Goal: Check status: Check status

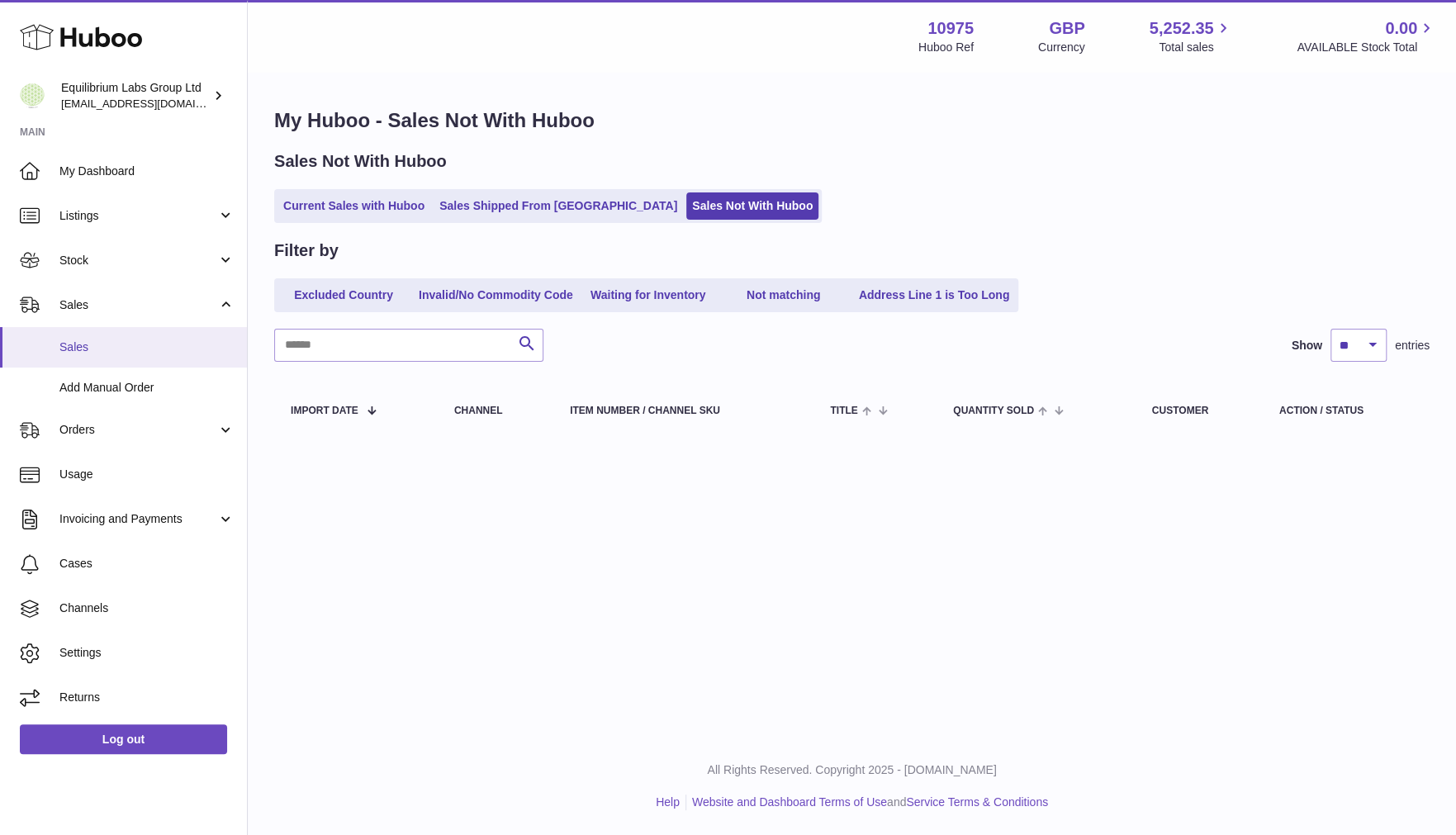
click at [79, 347] on span "Sales" at bounding box center [147, 347] width 175 height 15
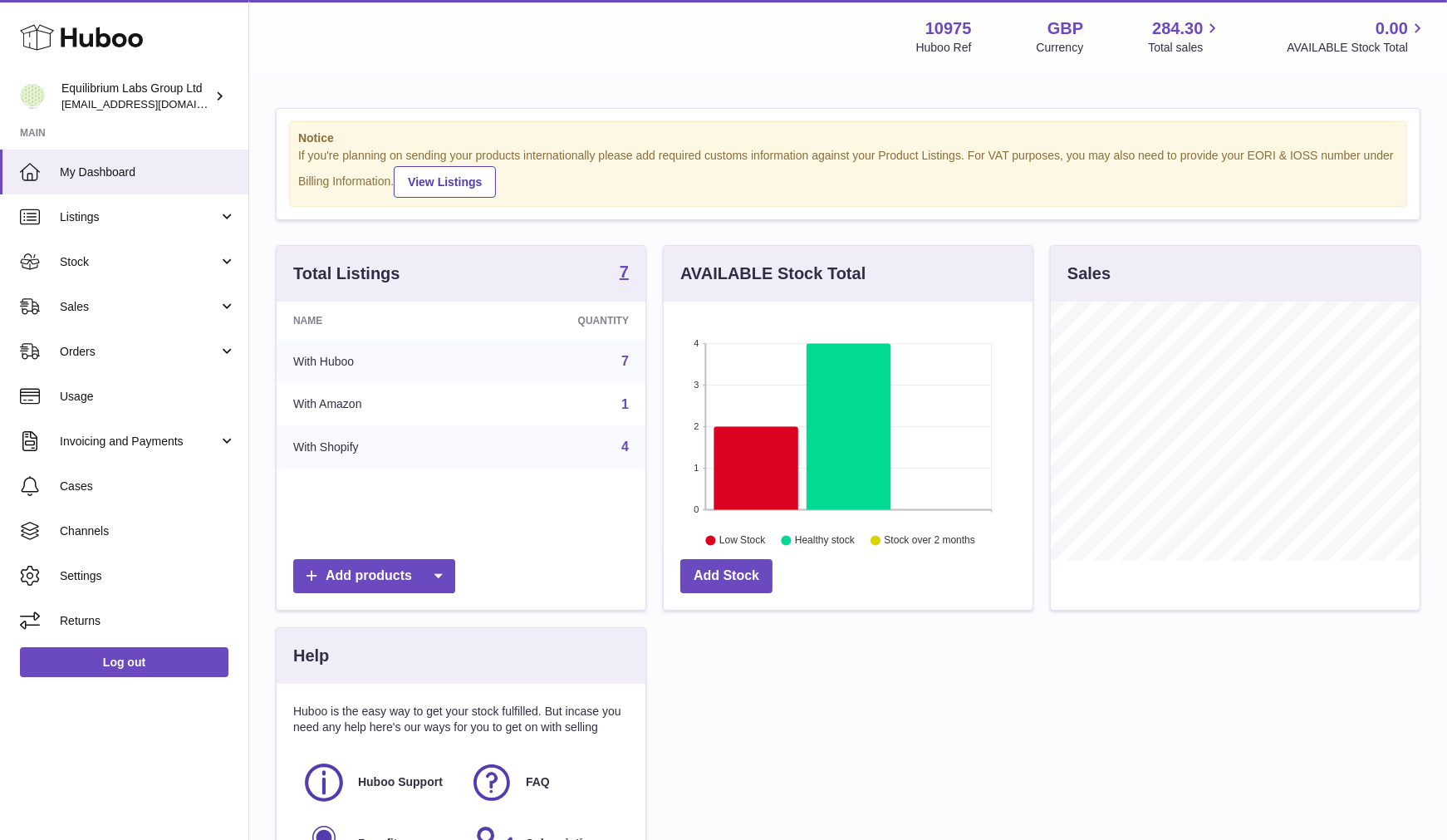
scroll to position [259, 369]
click at [128, 311] on span "Sales" at bounding box center [139, 306] width 159 height 15
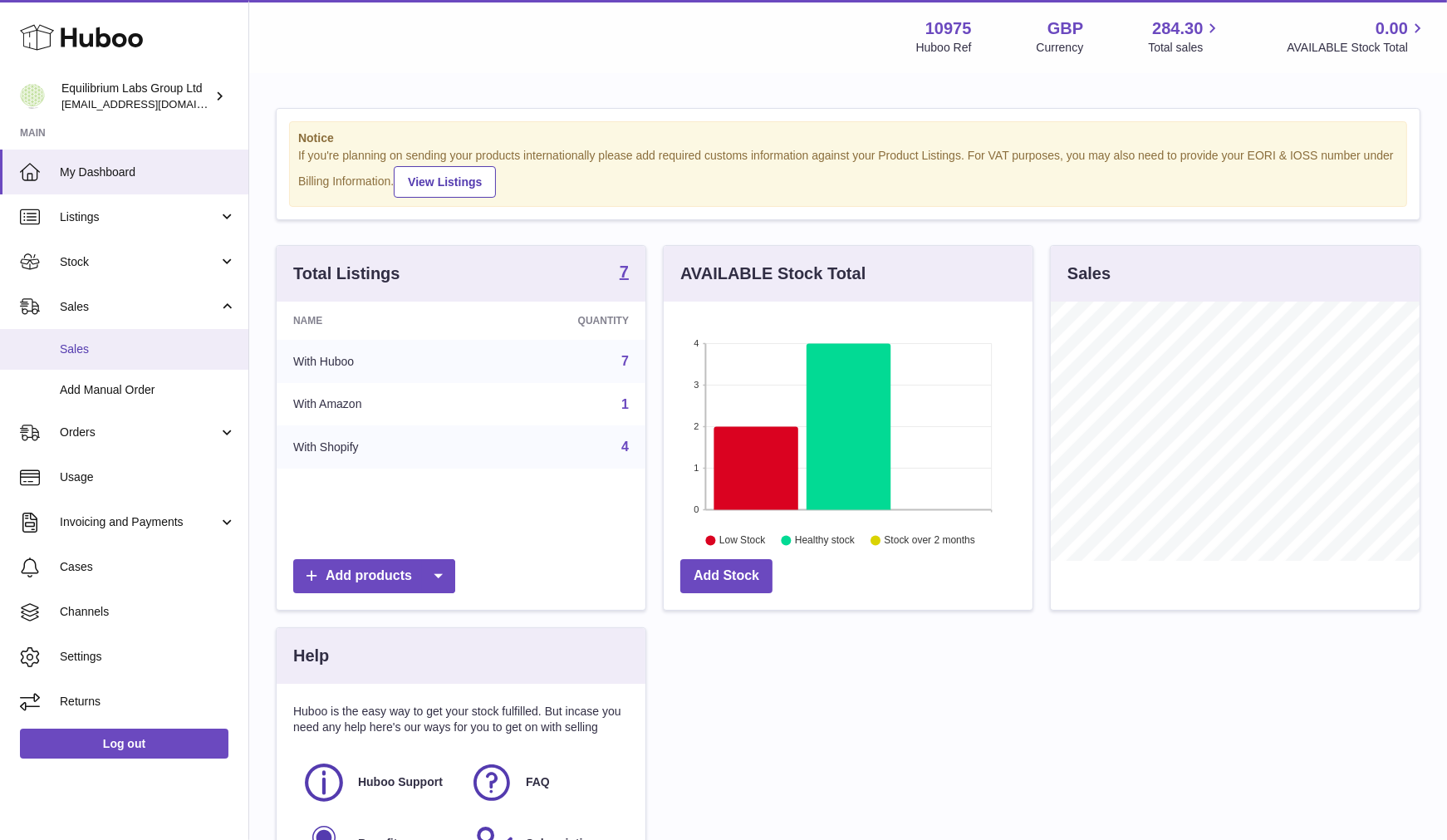
click at [91, 349] on span "Sales" at bounding box center [148, 349] width 176 height 15
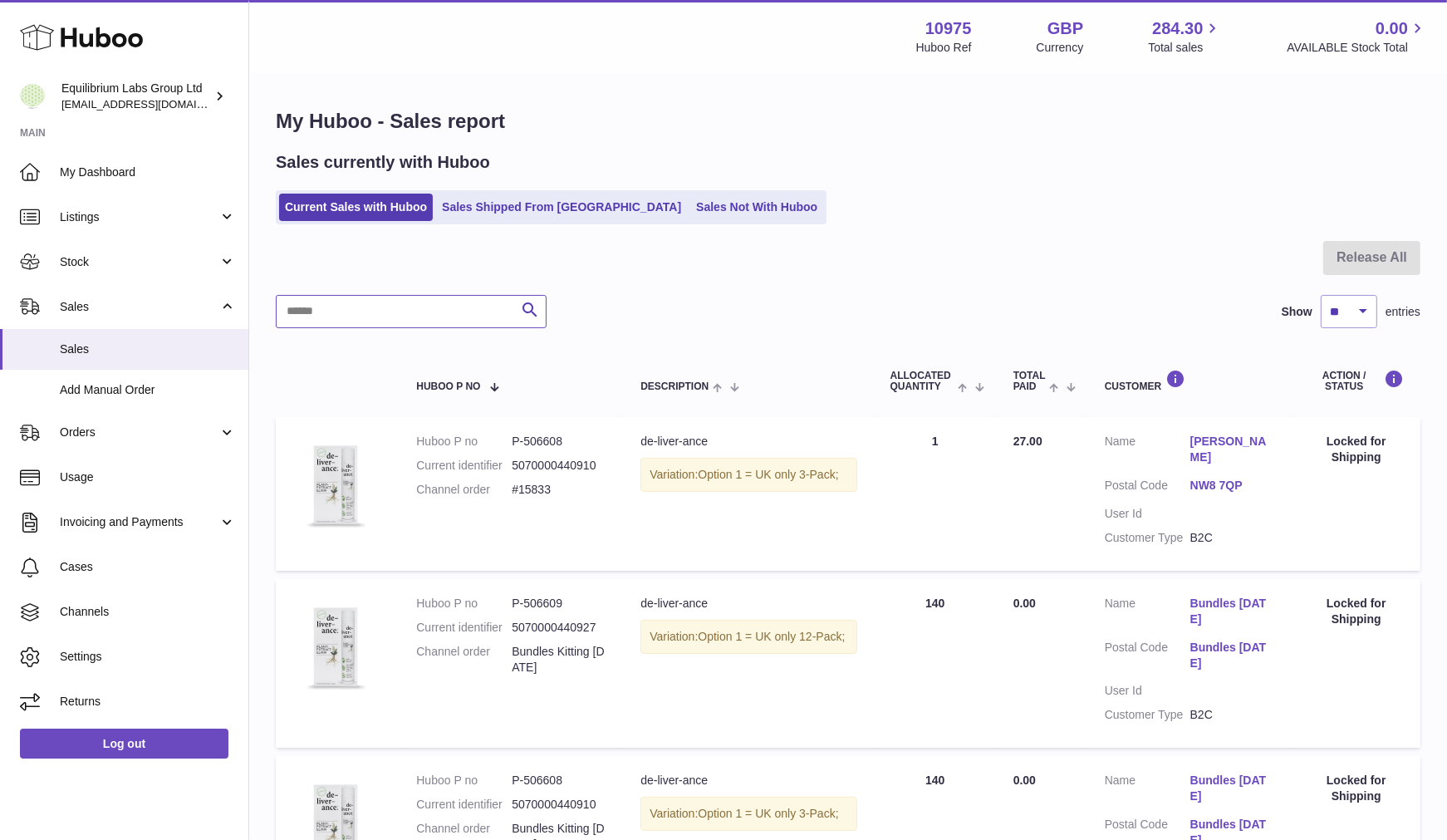
click at [365, 310] on input "text" at bounding box center [411, 311] width 271 height 34
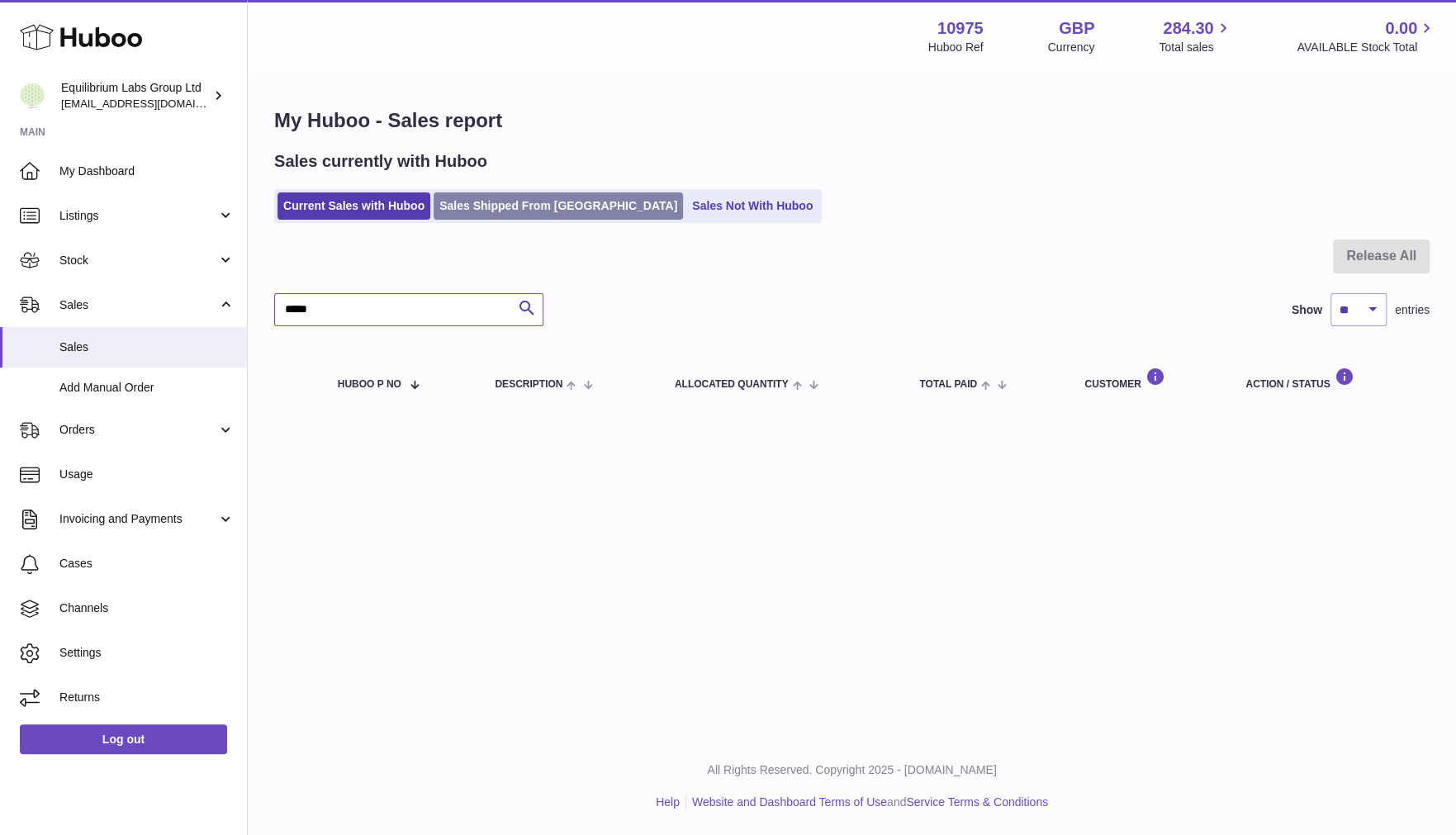
type input "*****"
click at [498, 208] on link "Sales Shipped From [GEOGRAPHIC_DATA]" at bounding box center [558, 206] width 249 height 27
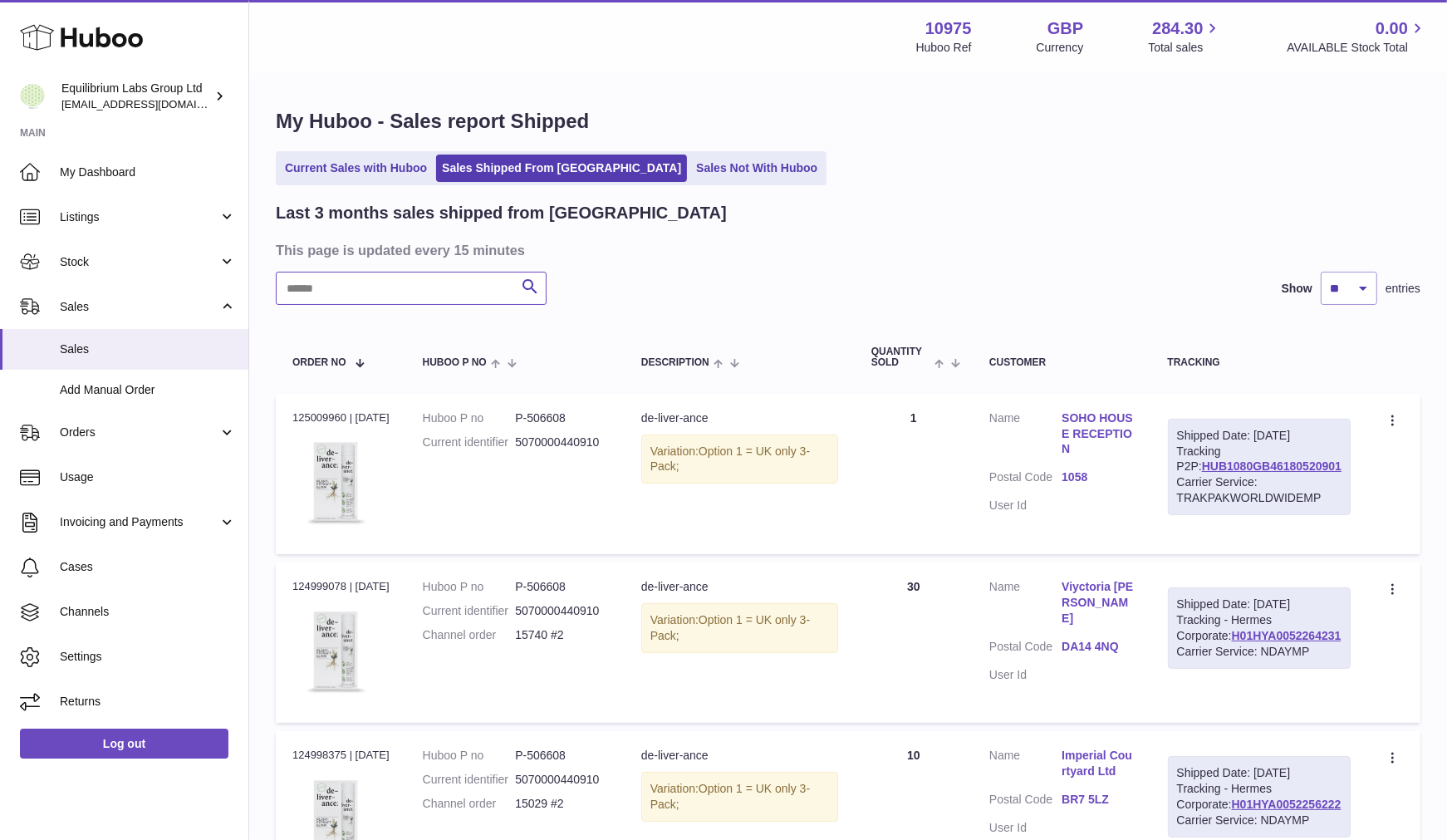
click at [411, 286] on input "text" at bounding box center [411, 288] width 271 height 34
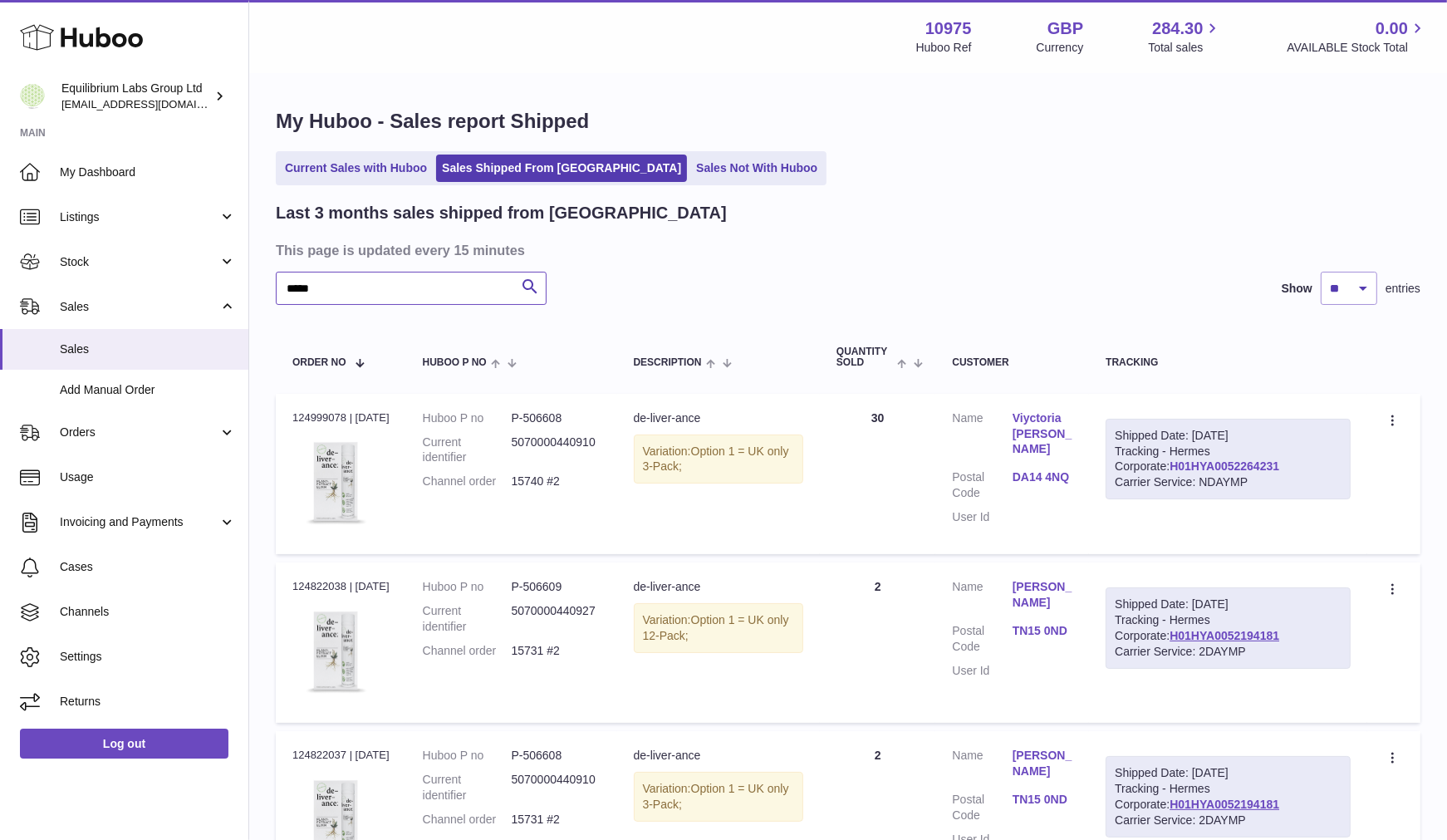
type input "*****"
click at [1170, 470] on link "H01HYA0052264231" at bounding box center [1224, 466] width 110 height 14
click at [1076, 459] on td "Customer Name Viyctoria Shaw Postal Code DA14 4NQ User Id" at bounding box center [1012, 474] width 154 height 161
drag, startPoint x: 1004, startPoint y: 458, endPoint x: 1040, endPoint y: 451, distance: 36.7
click at [1040, 451] on dl "Customer Name Viyctoria Shaw Postal Code DA14 4NQ User Id" at bounding box center [1012, 471] width 121 height 123
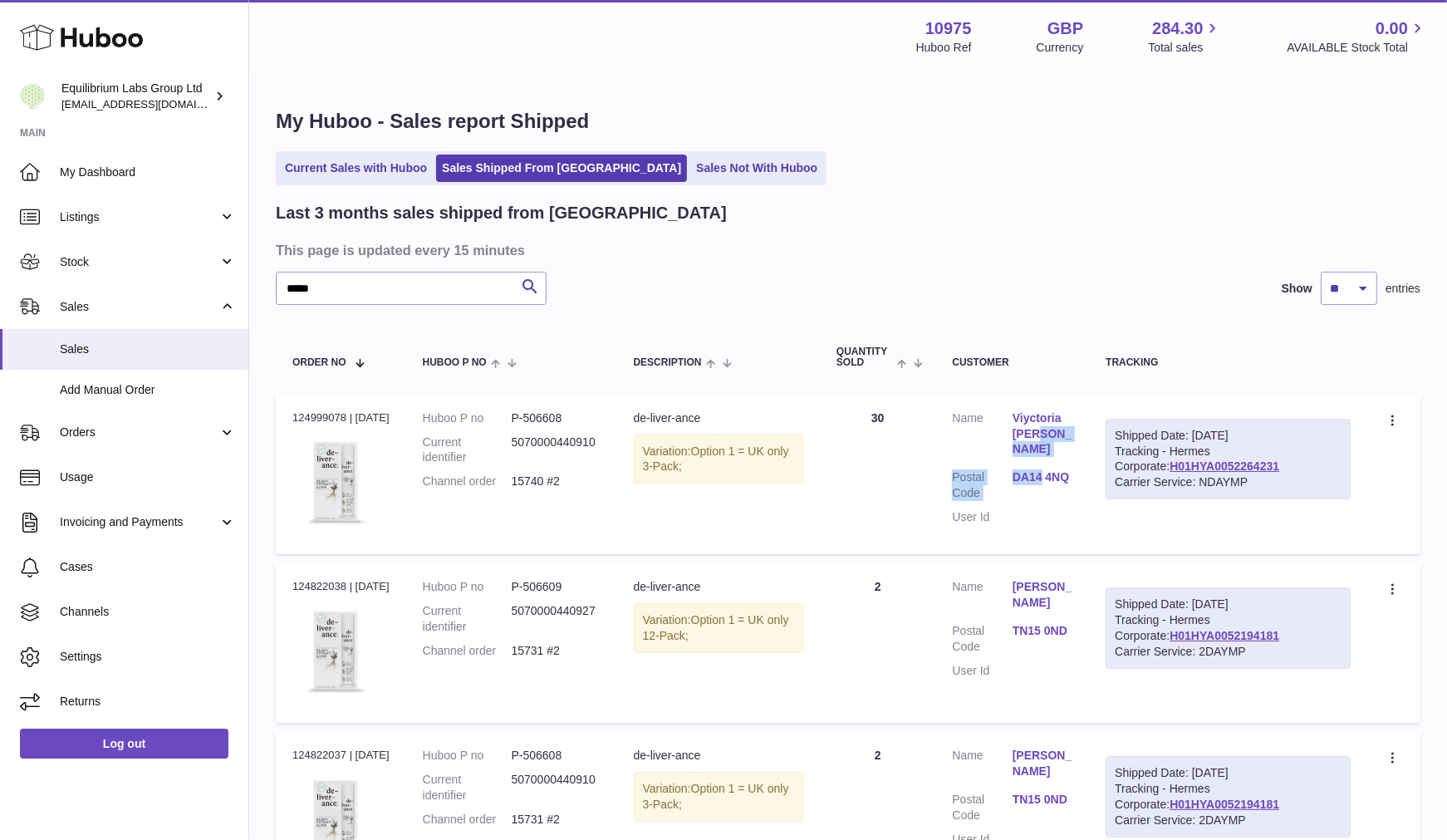
drag, startPoint x: 1043, startPoint y: 482, endPoint x: 1063, endPoint y: 447, distance: 40.3
click at [1063, 447] on dl "Customer Name Viyctoria Shaw Postal Code DA14 4NQ User Id" at bounding box center [1012, 471] width 121 height 123
drag, startPoint x: 1011, startPoint y: 455, endPoint x: 1046, endPoint y: 460, distance: 35.4
click at [1046, 460] on dl "Customer Name Viyctoria Shaw Postal Code DA14 4NQ User Id" at bounding box center [1012, 471] width 121 height 123
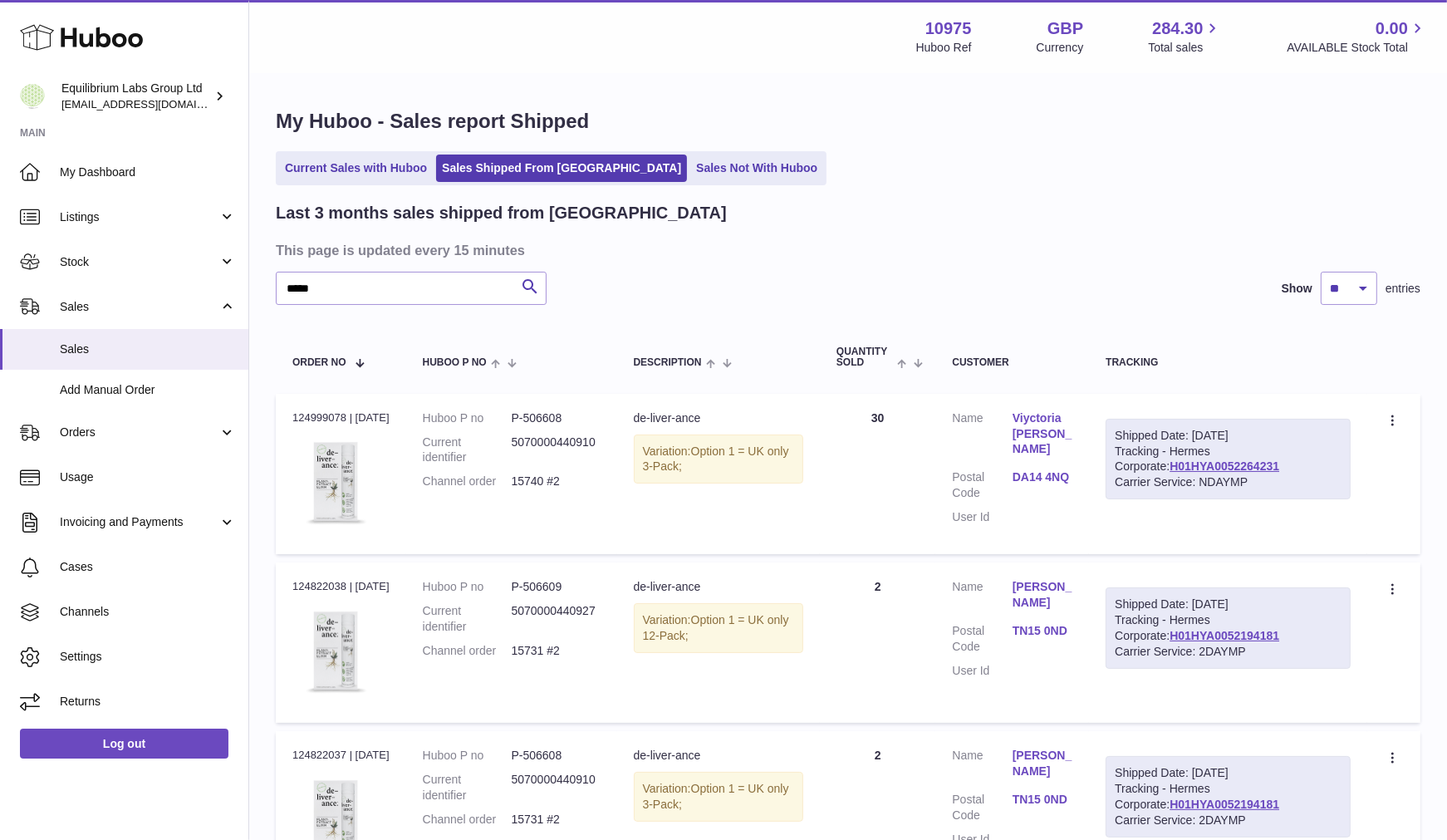
click at [1055, 489] on dl "Customer Name Viyctoria Shaw Postal Code DA14 4NQ User Id" at bounding box center [1012, 471] width 121 height 123
drag, startPoint x: 1013, startPoint y: 458, endPoint x: 1070, endPoint y: 462, distance: 57.1
click at [1070, 462] on dl "Customer Name Viyctoria Shaw Postal Code DA14 4NQ User Id" at bounding box center [1012, 471] width 121 height 123
copy dl "Code DA14 4NQ"
drag, startPoint x: 1229, startPoint y: 462, endPoint x: 1119, endPoint y: 472, distance: 110.5
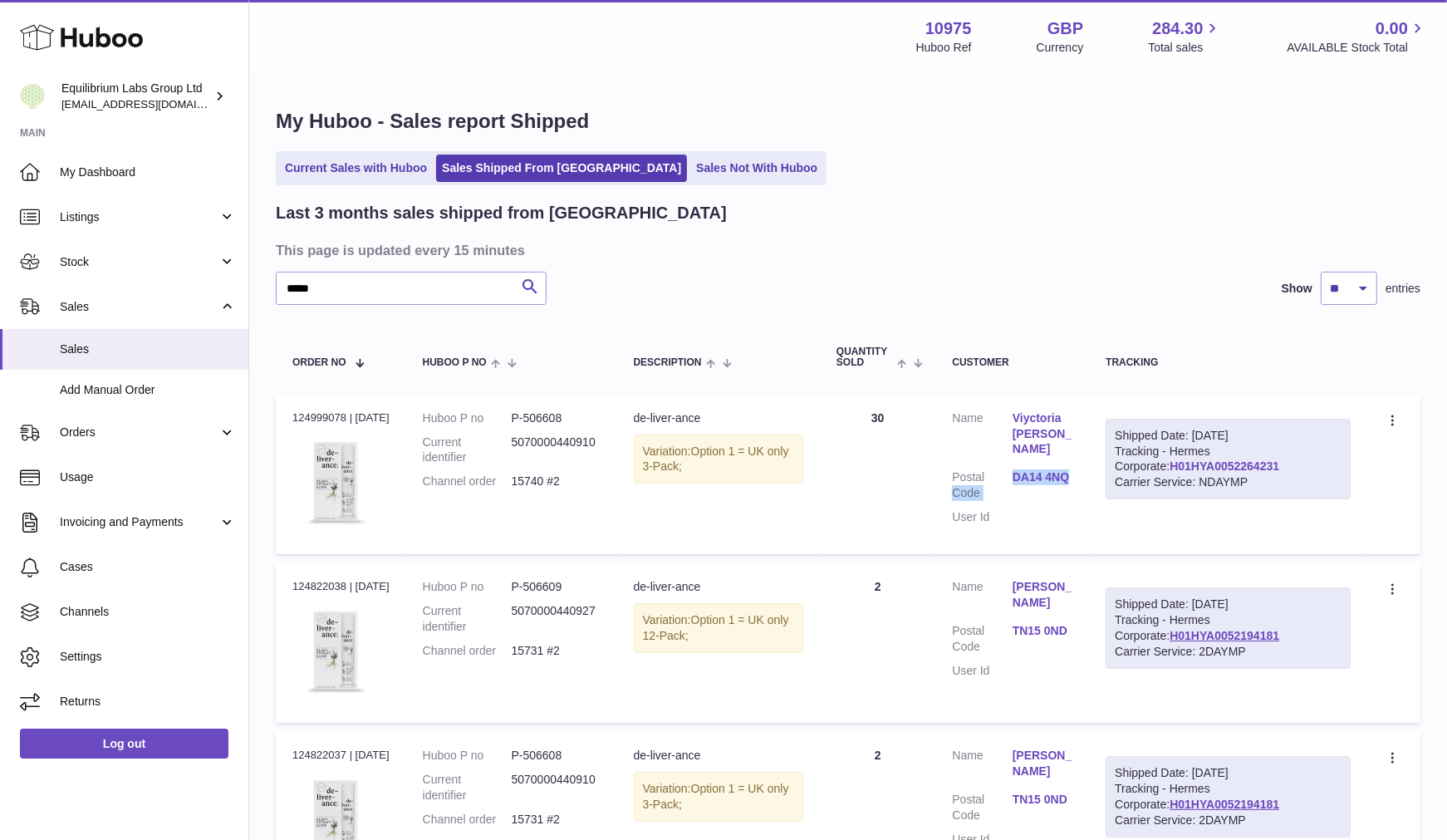
click at [1119, 472] on div "Shipped Date: 20th Sep 2025 Tracking - Hermes Corporate: H01HYA0052264231 Carri…" at bounding box center [1228, 460] width 245 height 82
copy link "H01HYA0052264231"
click at [336, 162] on link "Current Sales with Huboo" at bounding box center [355, 168] width 154 height 27
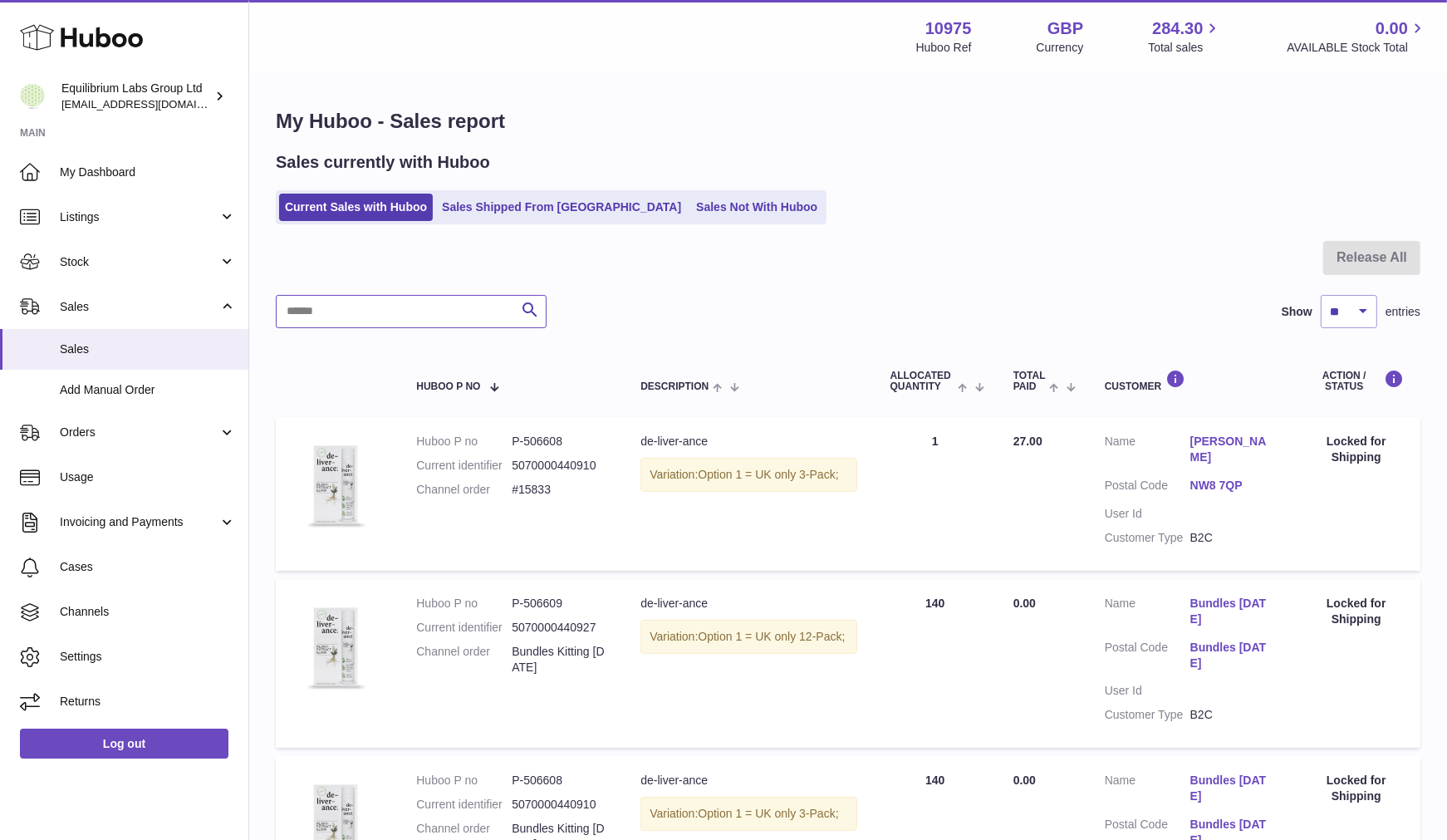
click at [386, 304] on input "text" at bounding box center [411, 311] width 271 height 34
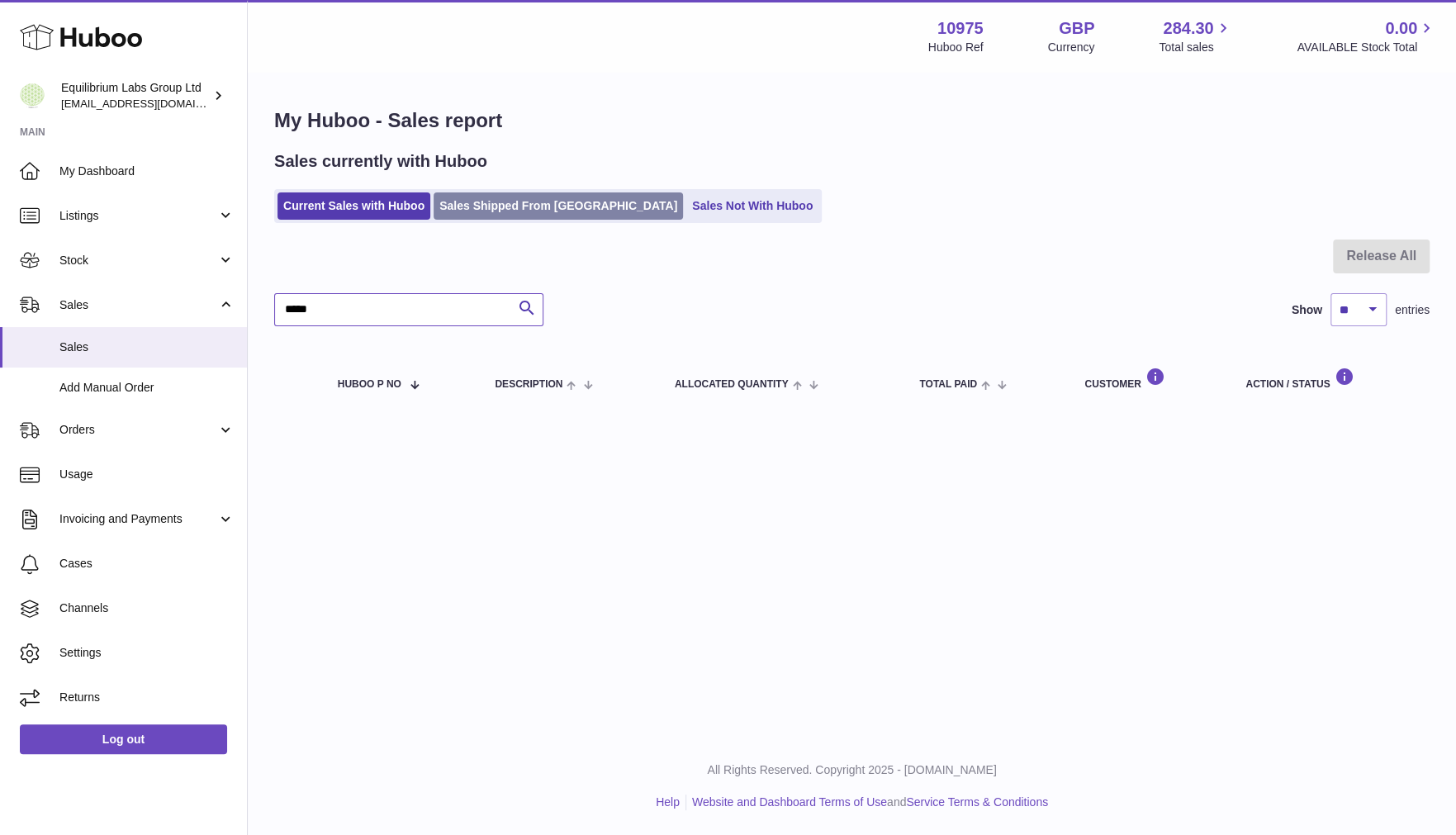
type input "*****"
click at [488, 215] on link "Sales Shipped From [GEOGRAPHIC_DATA]" at bounding box center [558, 206] width 249 height 27
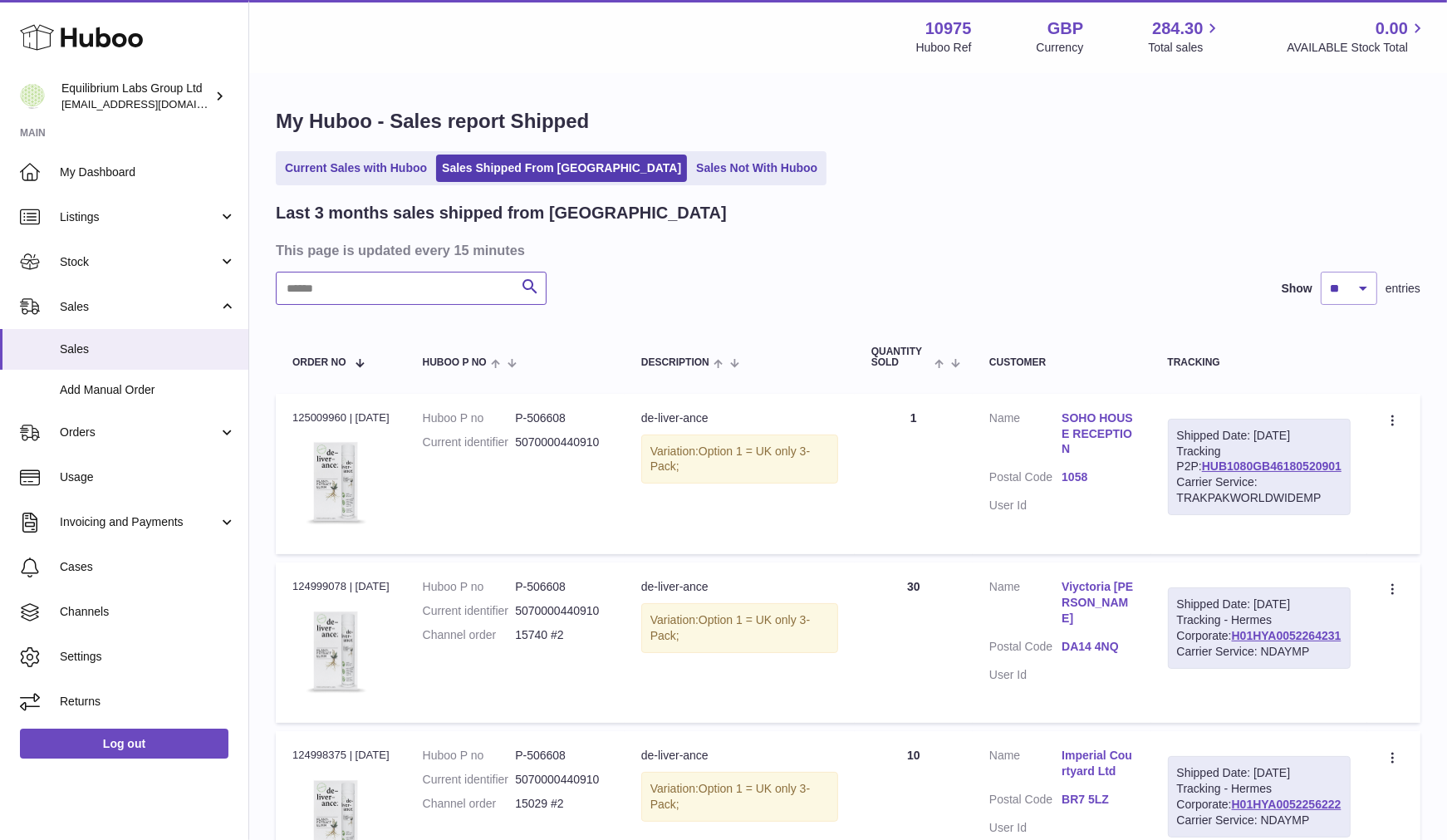
click at [468, 278] on input "text" at bounding box center [411, 288] width 271 height 34
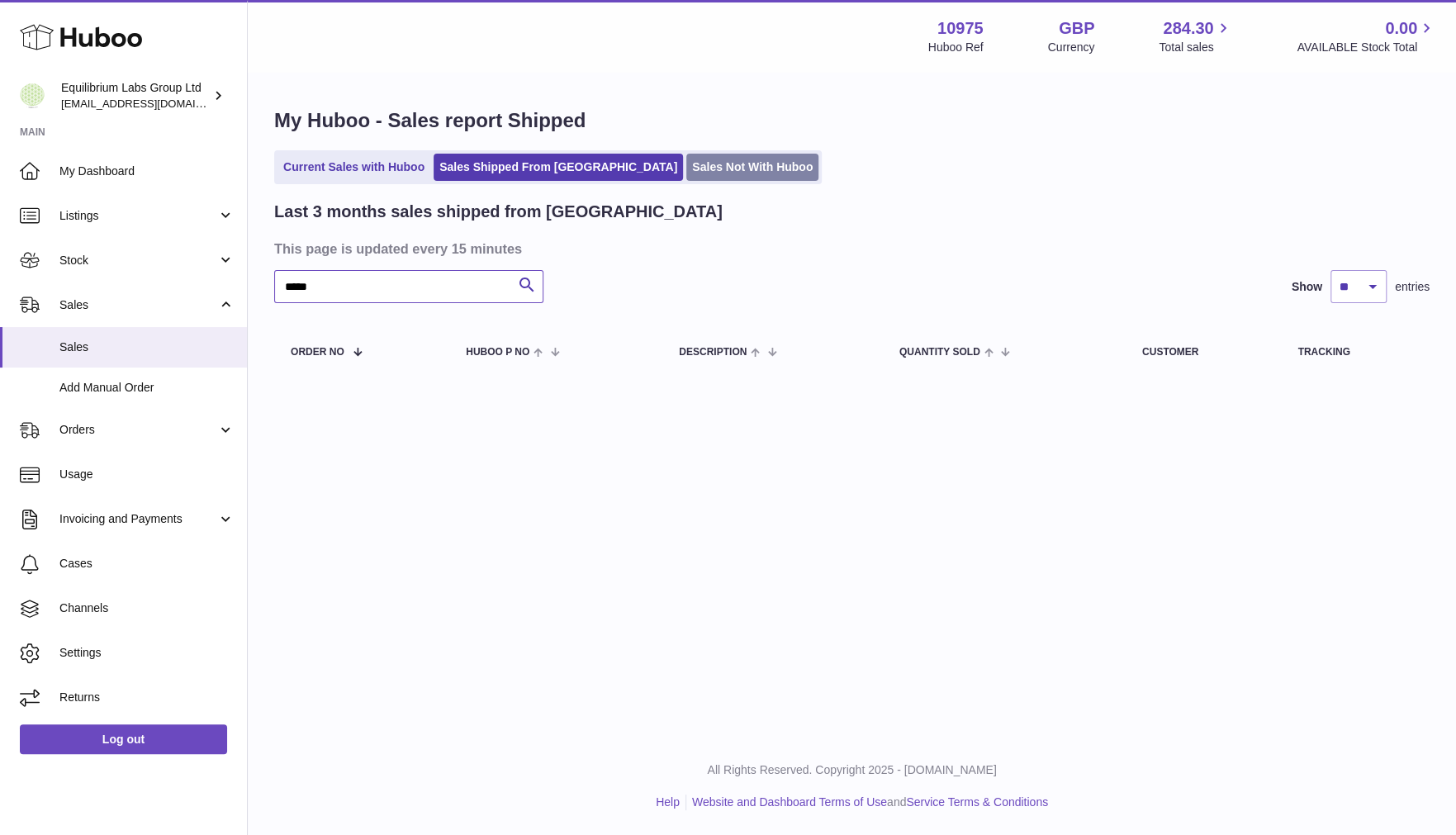
type input "*****"
click at [686, 169] on link "Sales Not With Huboo" at bounding box center [752, 167] width 132 height 27
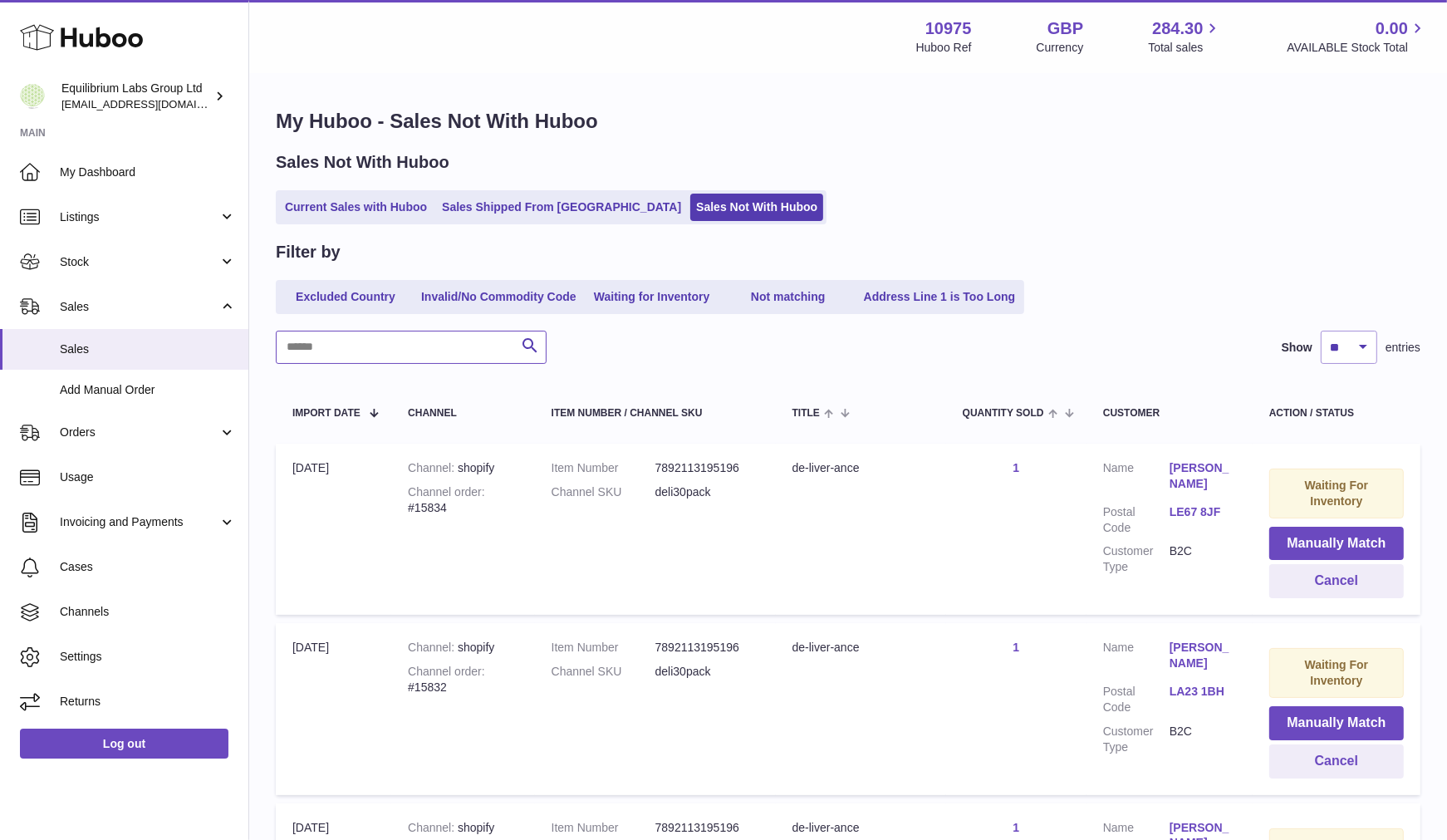
click at [395, 342] on input "text" at bounding box center [411, 347] width 271 height 34
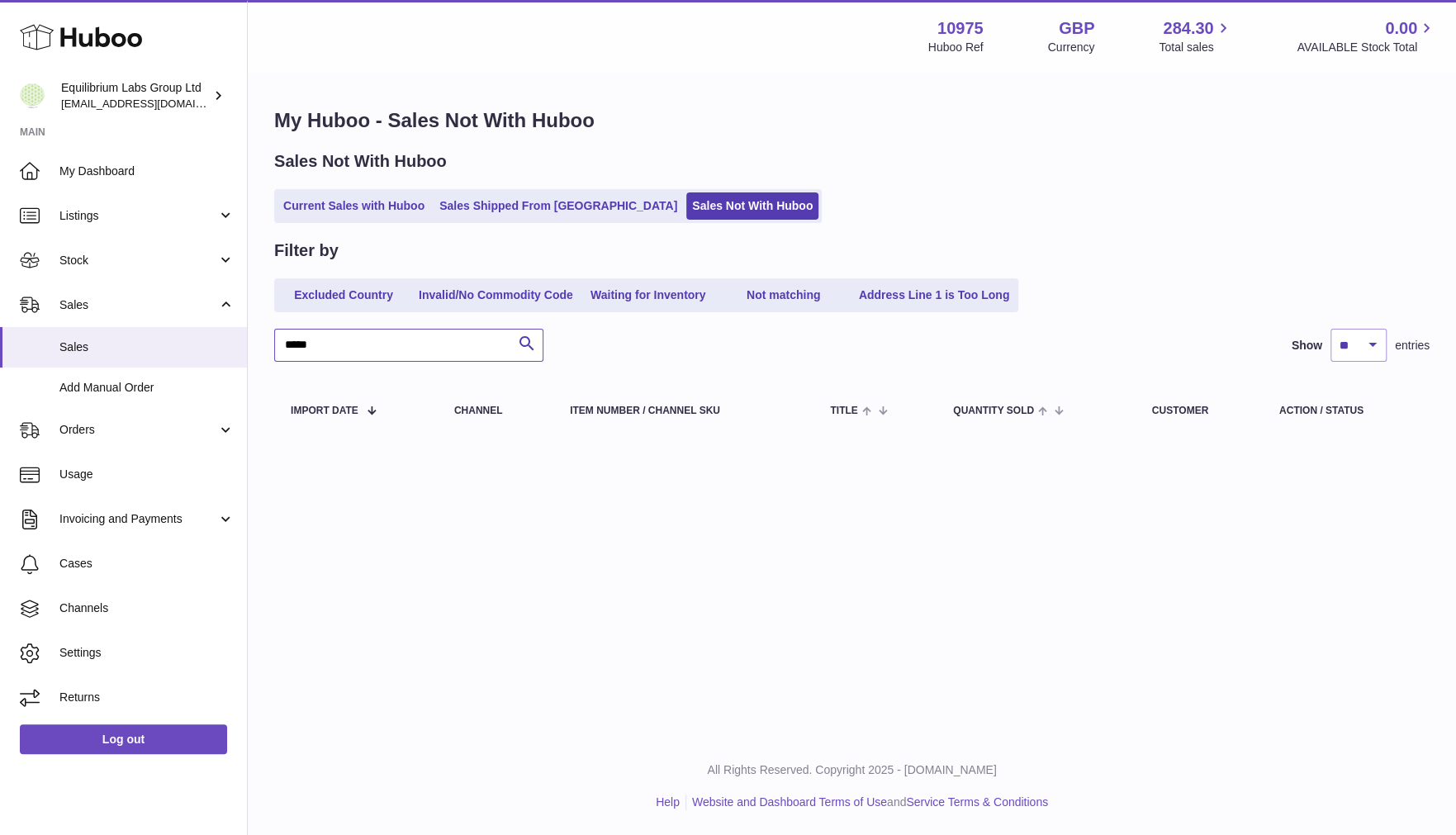
type input "*****"
click at [554, 334] on div "***** Search Show ** ** ** *** entries" at bounding box center [852, 345] width 1155 height 33
